Goal: Information Seeking & Learning: Learn about a topic

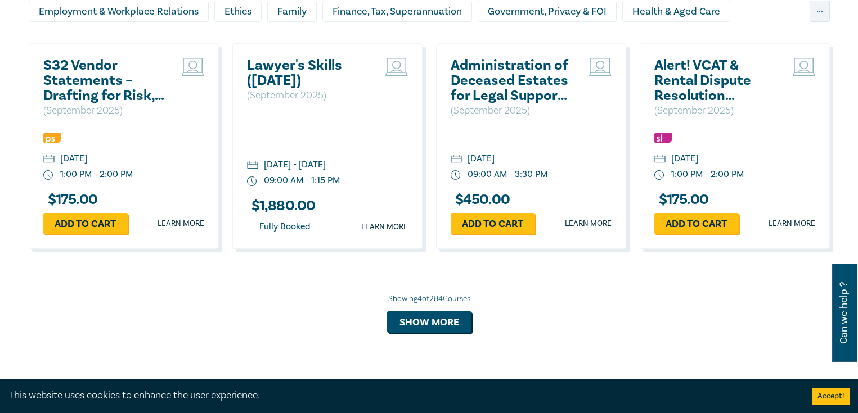
scroll to position [900, 0]
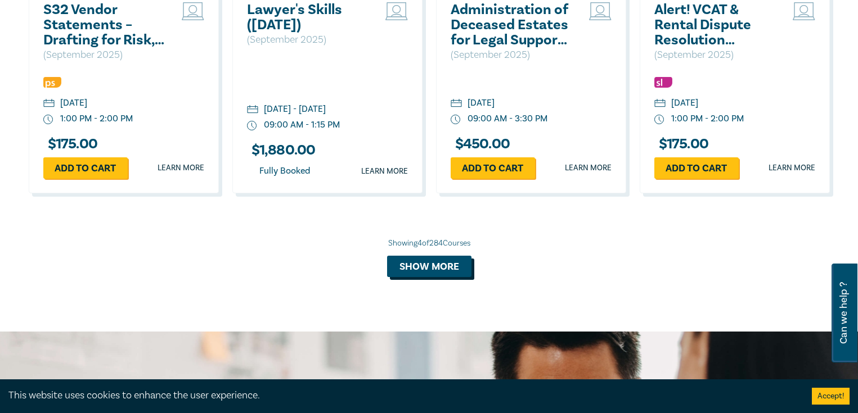
click at [399, 269] on button "Show more" at bounding box center [429, 266] width 84 height 21
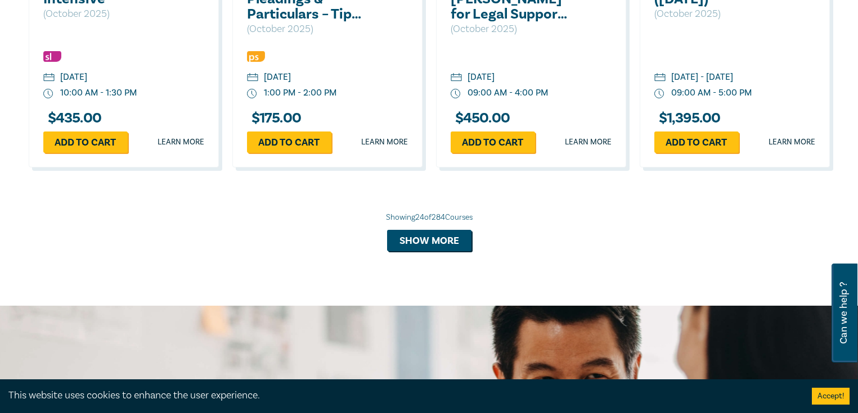
scroll to position [1969, 0]
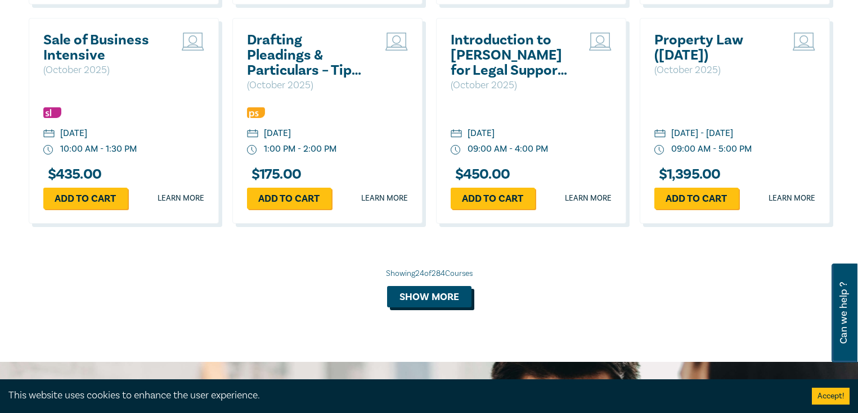
click at [416, 307] on button "Show more" at bounding box center [429, 296] width 84 height 21
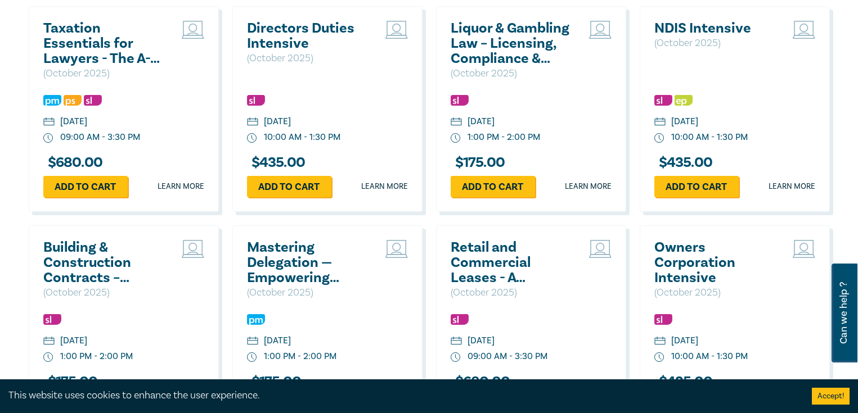
scroll to position [2419, 0]
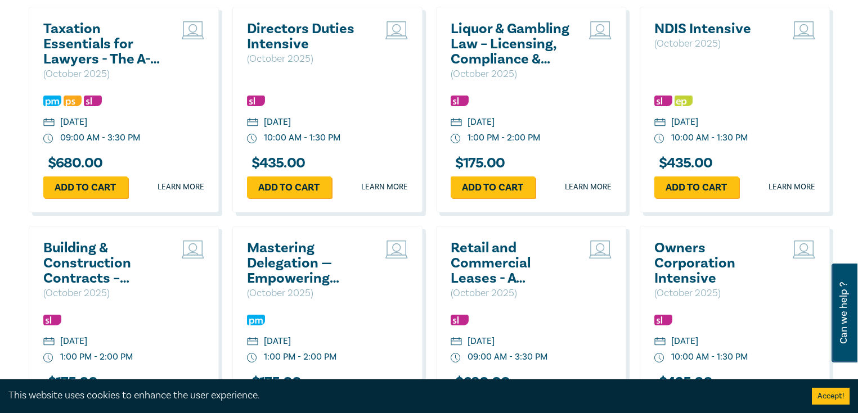
click at [796, 195] on div "Add to cart Learn more" at bounding box center [734, 187] width 161 height 21
click at [796, 193] on link "Learn more" at bounding box center [791, 187] width 47 height 11
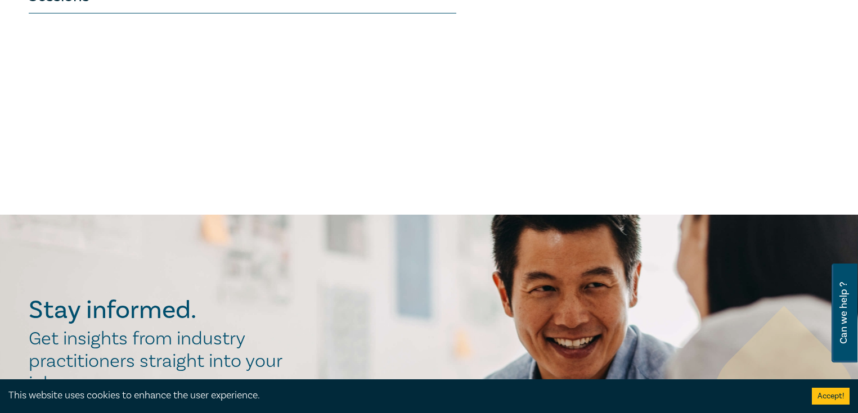
scroll to position [450, 0]
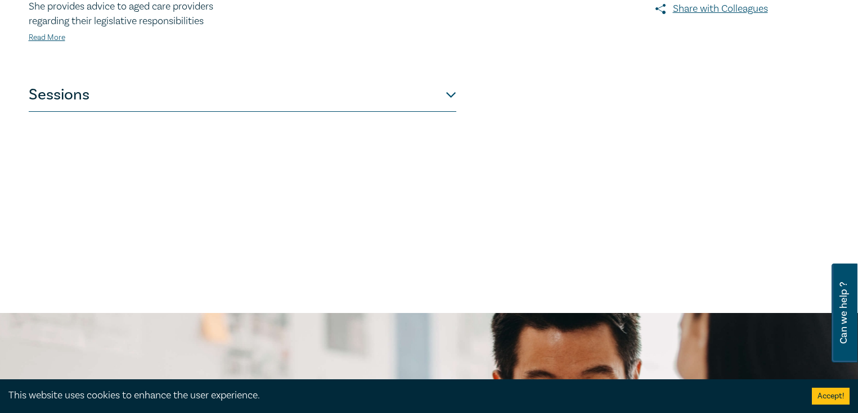
click at [439, 106] on button "Sessions" at bounding box center [242, 95] width 427 height 34
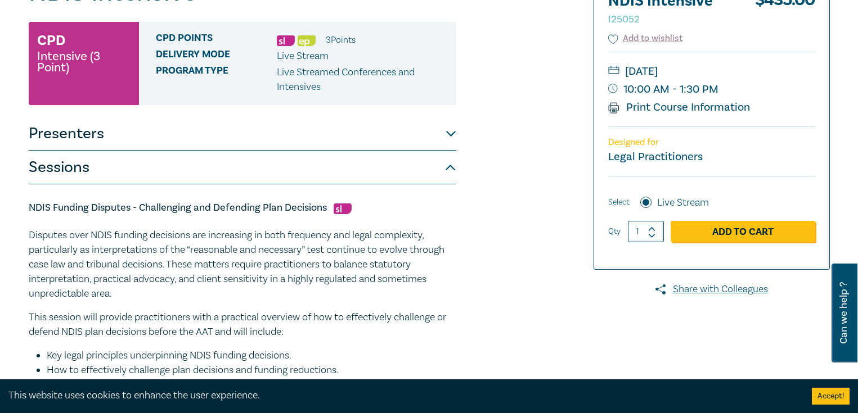
scroll to position [169, 0]
click at [426, 149] on button "Presenters" at bounding box center [242, 135] width 427 height 34
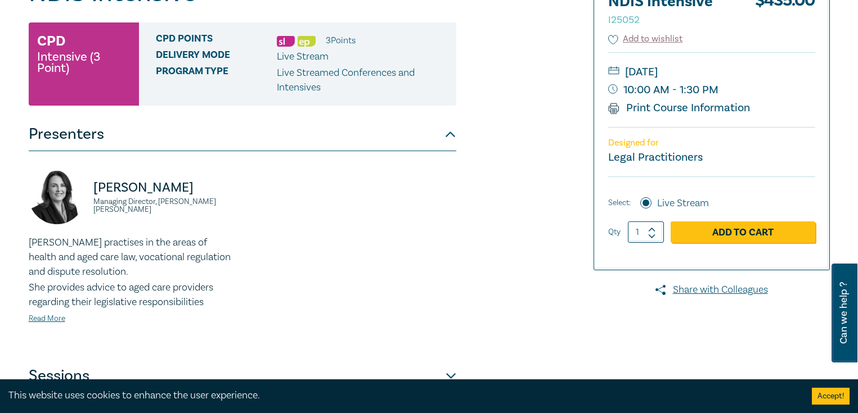
click at [425, 139] on button "Presenters" at bounding box center [242, 135] width 427 height 34
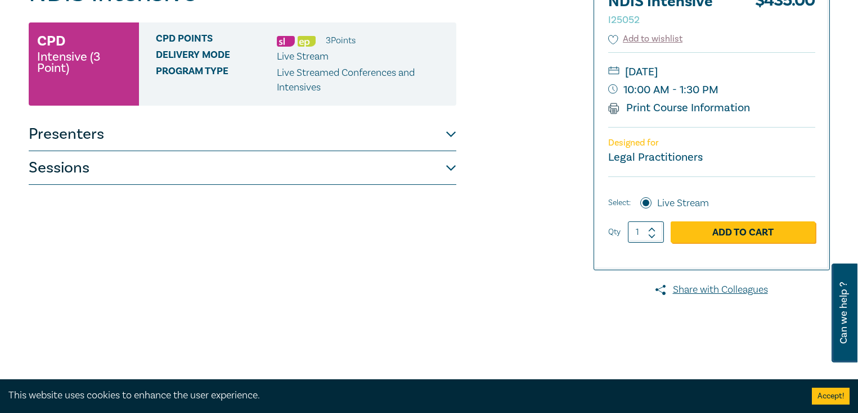
click at [421, 178] on button "Sessions" at bounding box center [242, 168] width 427 height 34
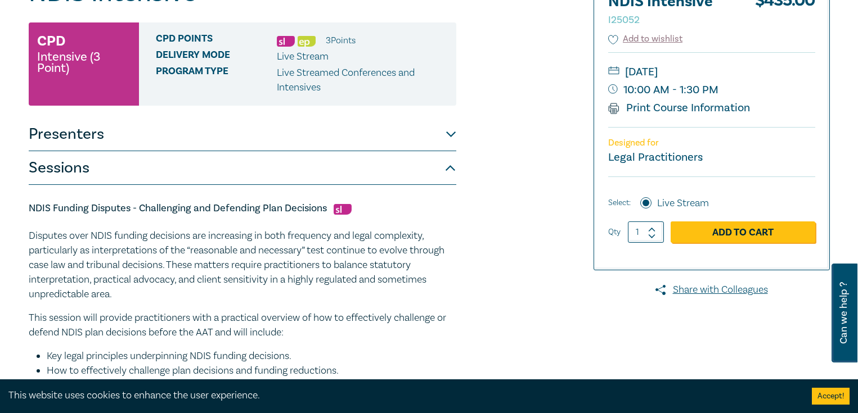
click at [422, 180] on button "Sessions" at bounding box center [242, 168] width 427 height 34
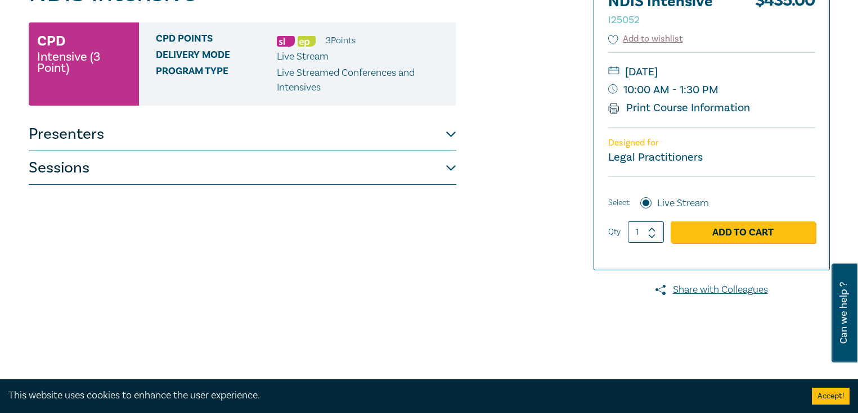
scroll to position [56, 0]
